Goal: Find specific page/section: Find specific page/section

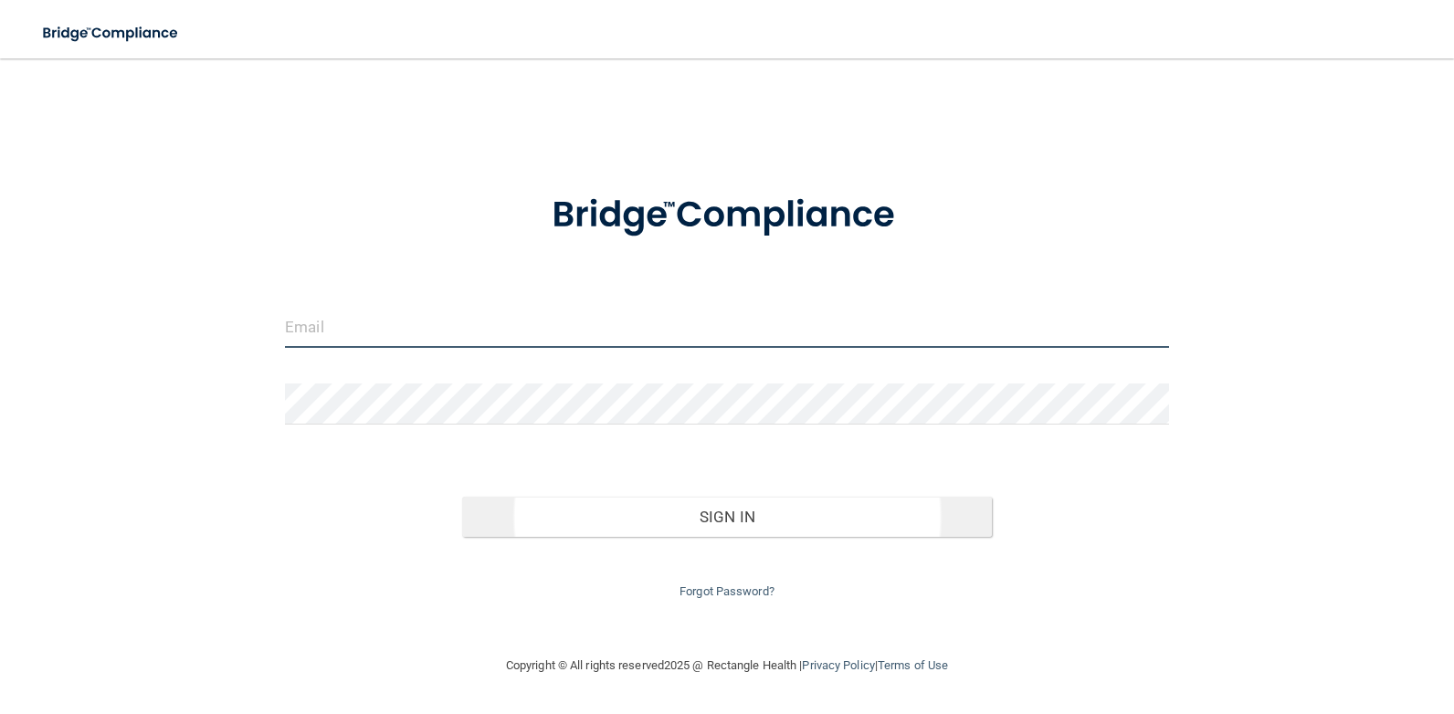
type input "[EMAIL_ADDRESS][DOMAIN_NAME]"
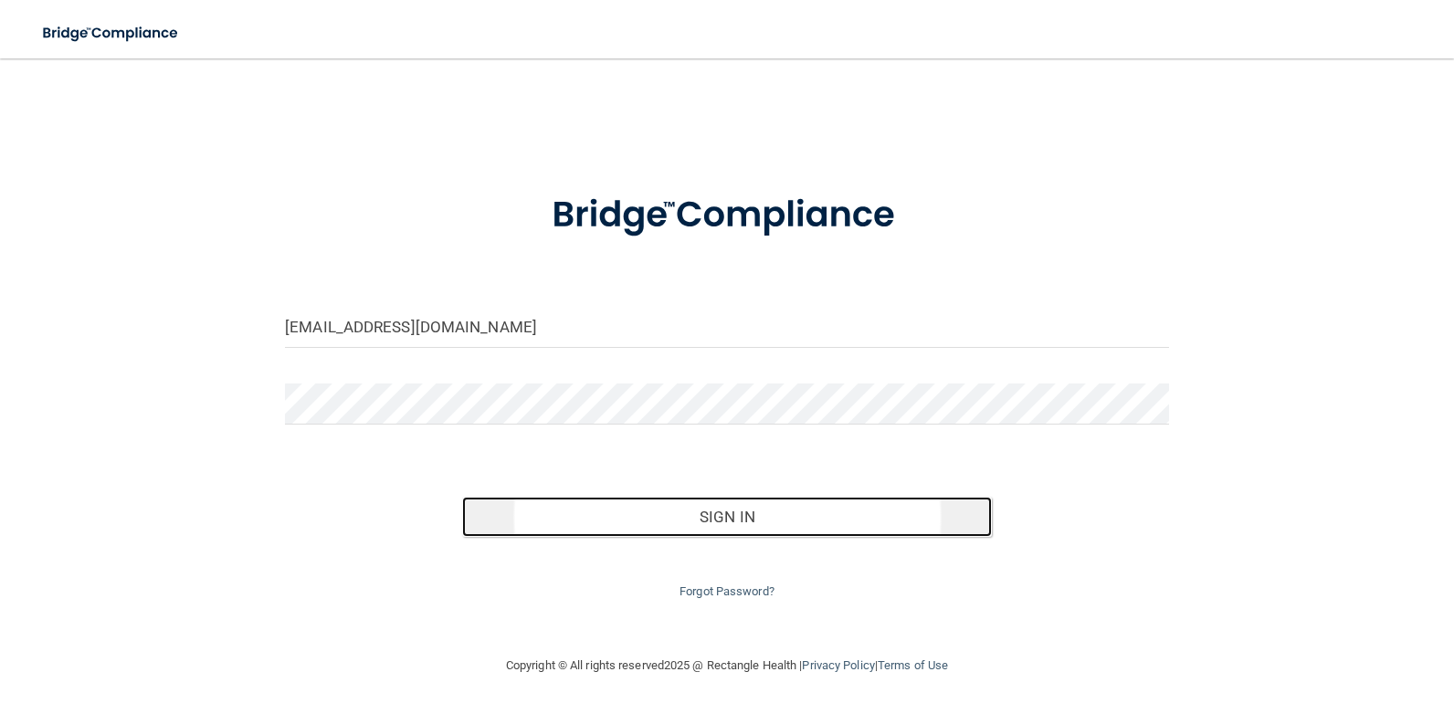
click at [788, 510] on button "Sign In" at bounding box center [727, 517] width 531 height 40
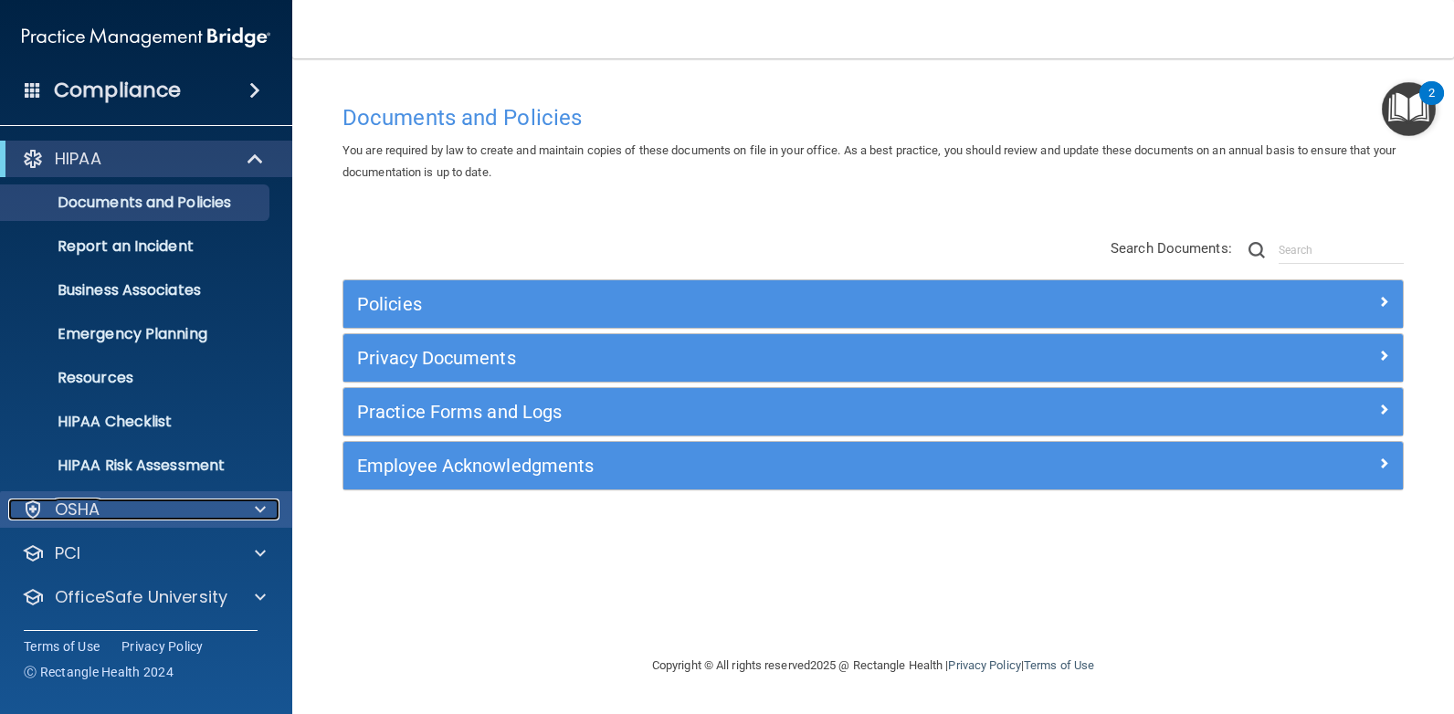
click at [235, 511] on div at bounding box center [258, 510] width 46 height 22
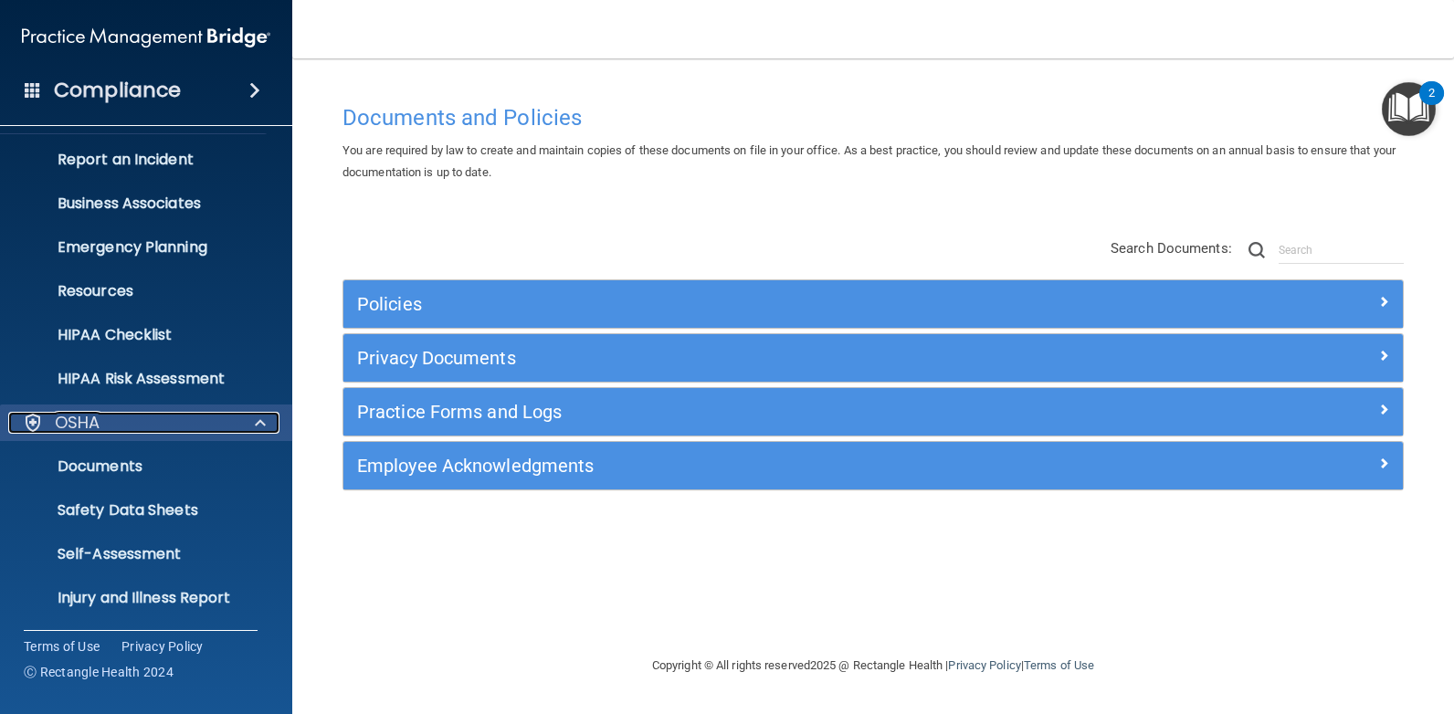
scroll to position [183, 0]
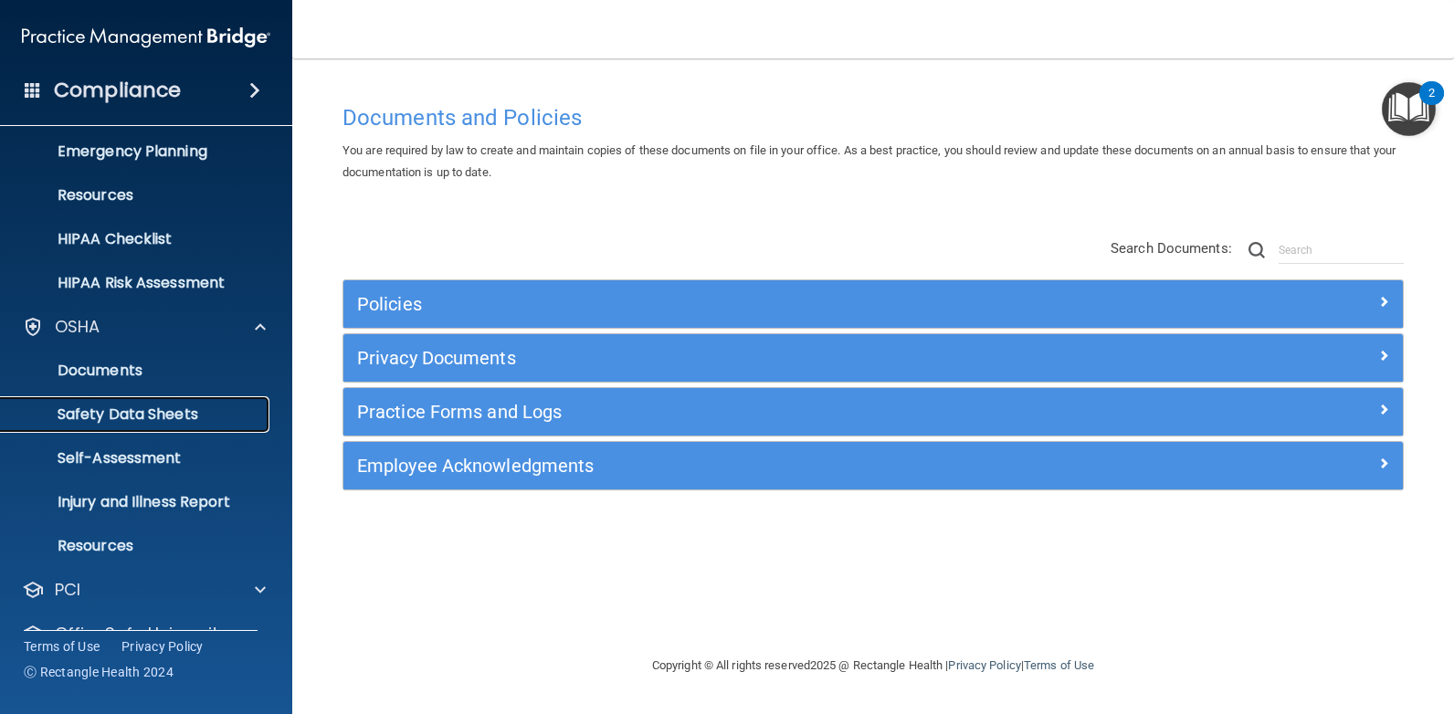
click at [180, 421] on p "Safety Data Sheets" at bounding box center [136, 414] width 249 height 18
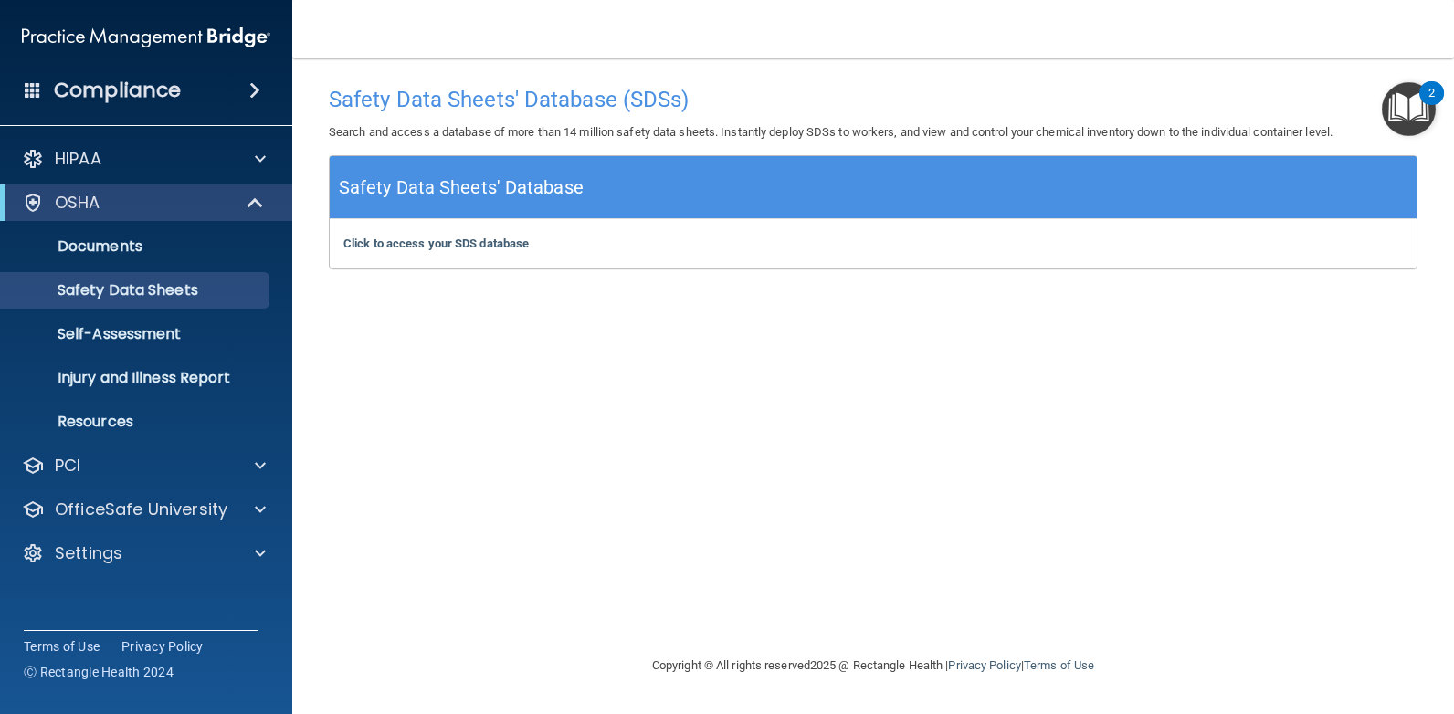
click at [1409, 113] on img "Open Resource Center, 2 new notifications" at bounding box center [1409, 109] width 54 height 54
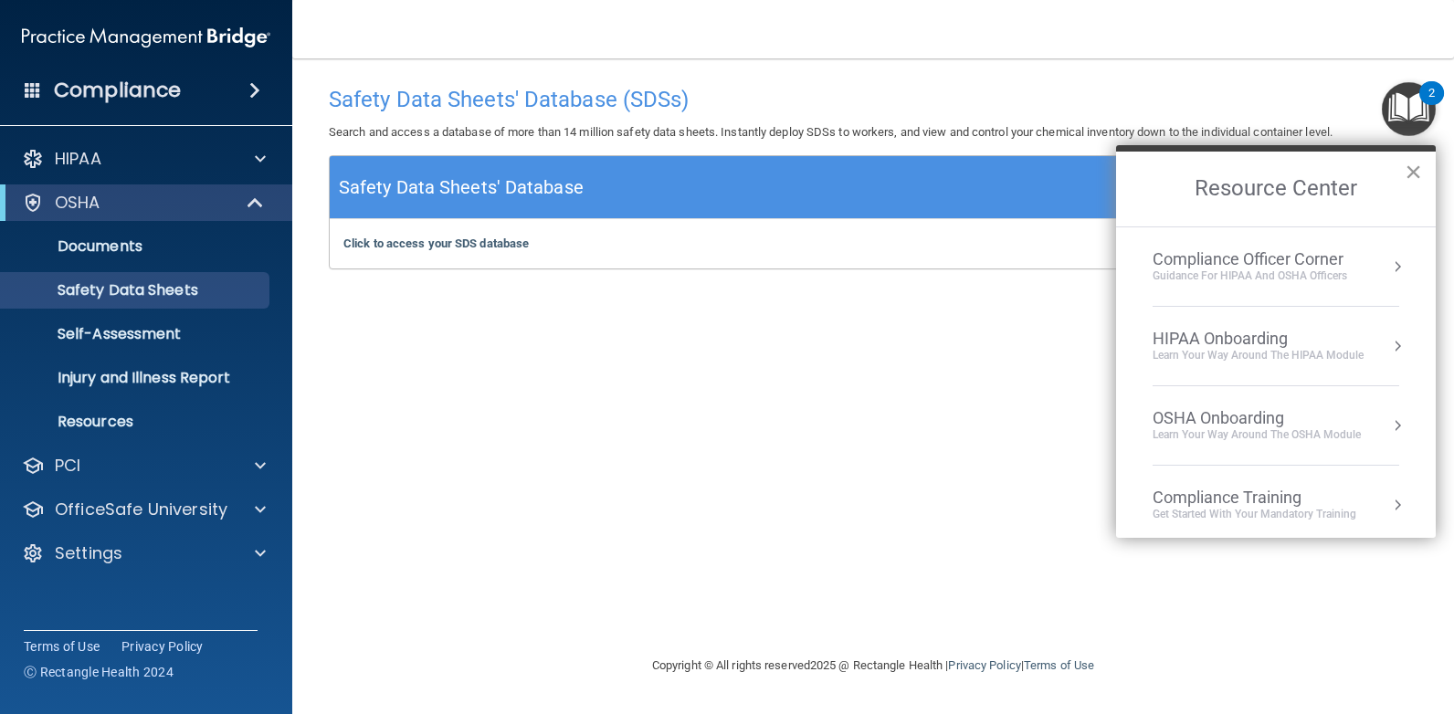
click at [1412, 165] on button "×" at bounding box center [1412, 171] width 17 height 29
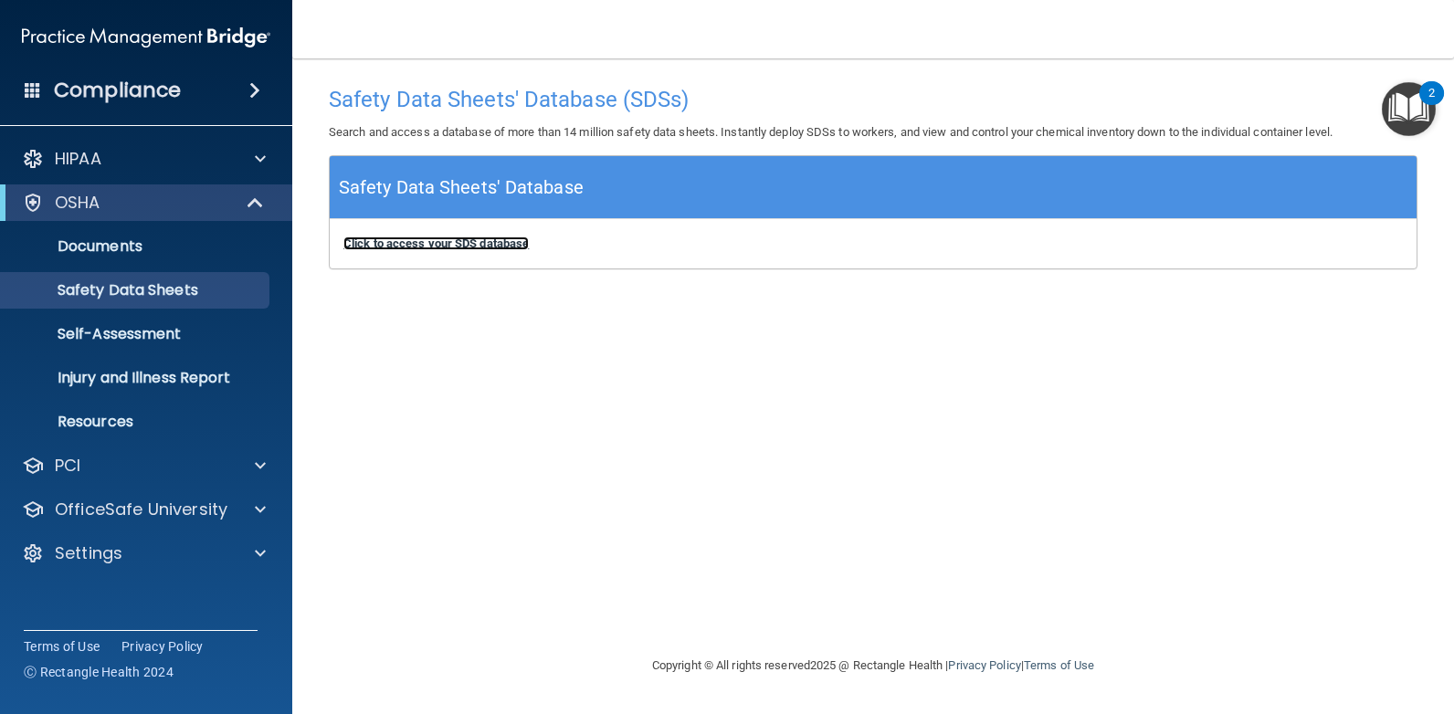
click at [472, 244] on b "Click to access your SDS database" at bounding box center [435, 244] width 185 height 14
